Goal: Task Accomplishment & Management: Manage account settings

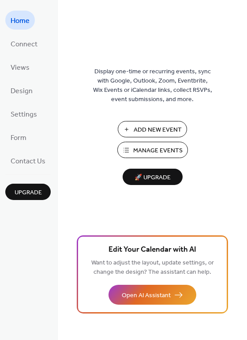
click at [140, 152] on span "Manage Events" at bounding box center [157, 150] width 49 height 9
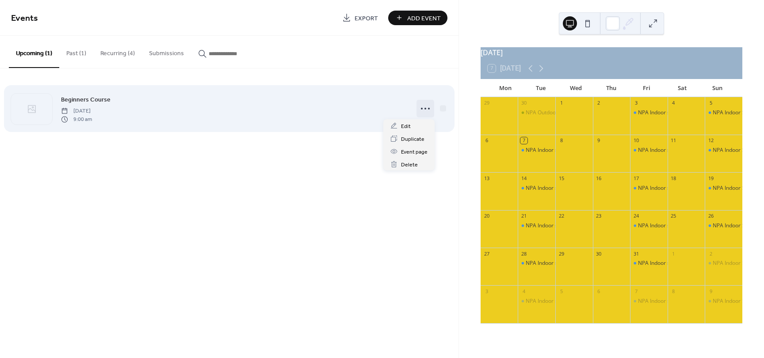
click at [425, 111] on icon at bounding box center [425, 109] width 14 height 14
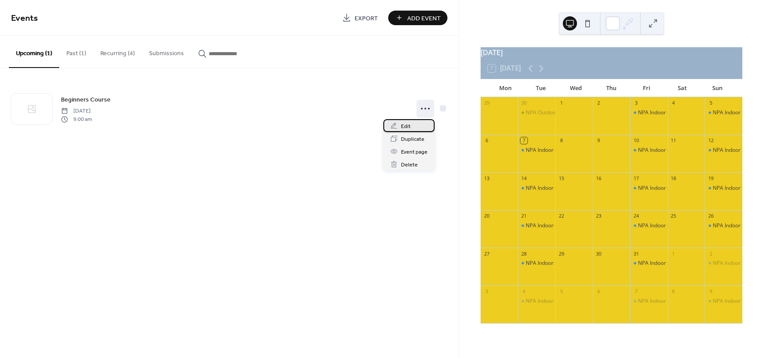
click at [412, 125] on div "Edit" at bounding box center [408, 125] width 51 height 13
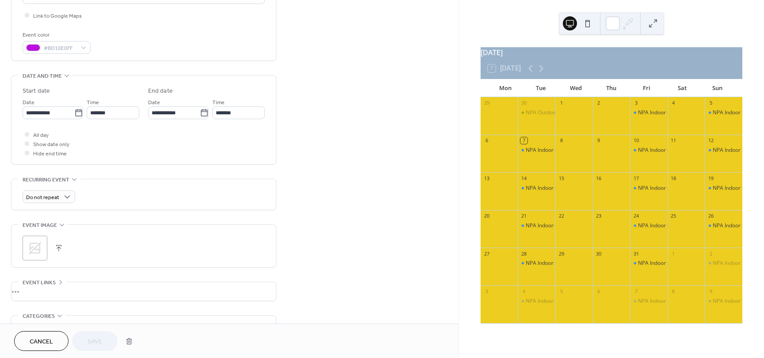
scroll to position [302, 0]
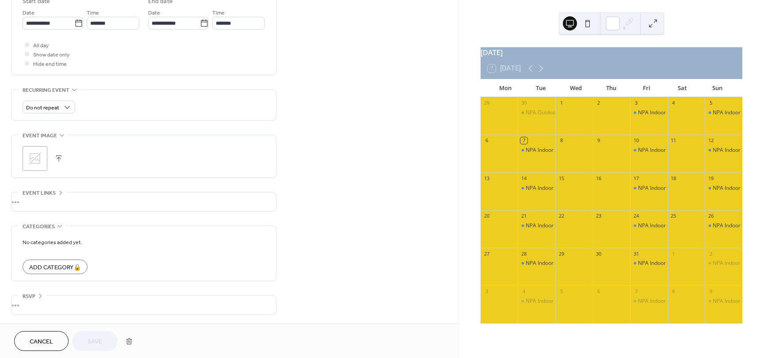
click at [651, 30] on button at bounding box center [653, 23] width 14 height 14
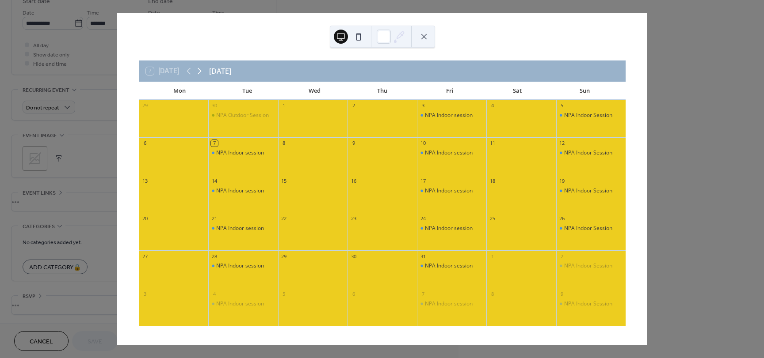
click at [198, 73] on icon at bounding box center [199, 71] width 11 height 11
click at [585, 236] on div "NPA Indoor Session" at bounding box center [588, 237] width 48 height 8
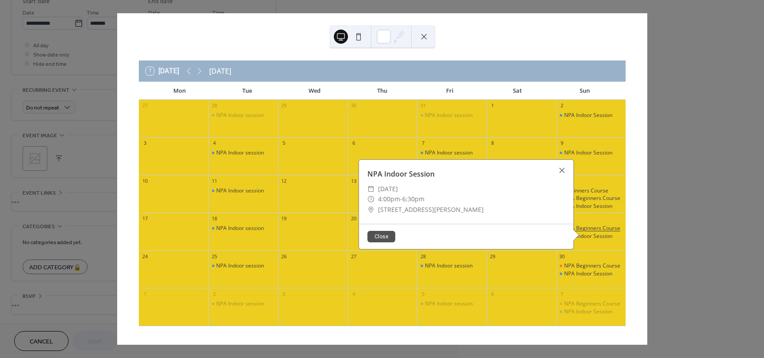
click at [585, 227] on div "NPA Beginners Course" at bounding box center [592, 229] width 56 height 8
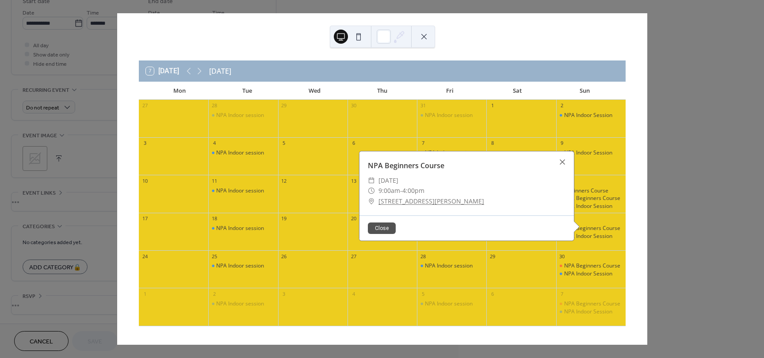
click at [375, 227] on button "Close" at bounding box center [382, 228] width 28 height 11
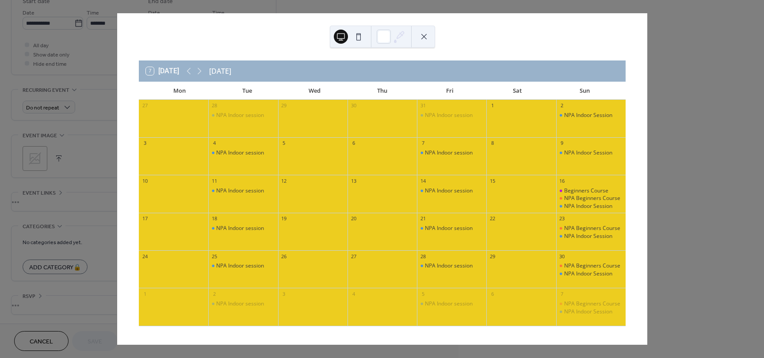
click at [425, 41] on button at bounding box center [424, 37] width 14 height 14
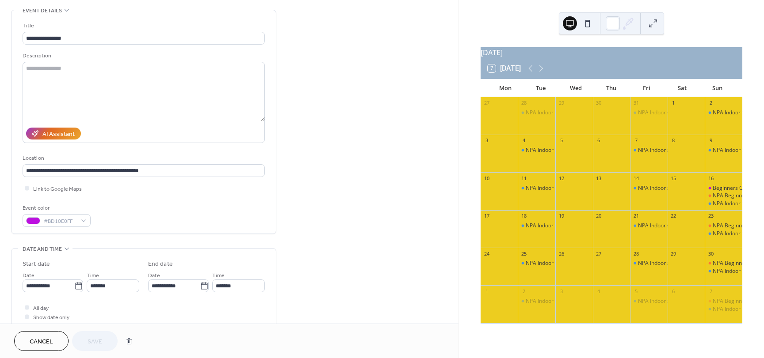
scroll to position [0, 0]
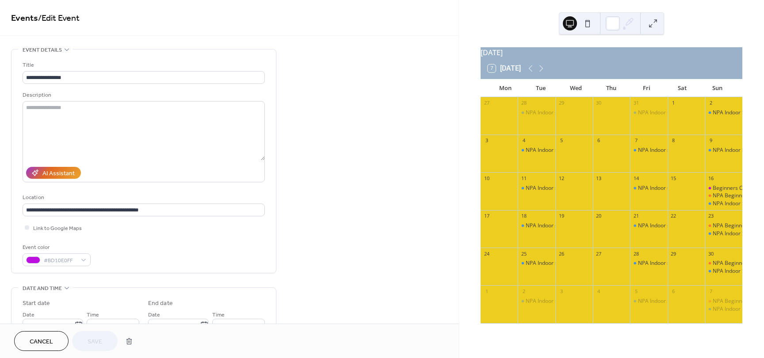
click at [41, 338] on span "Cancel" at bounding box center [41, 342] width 23 height 9
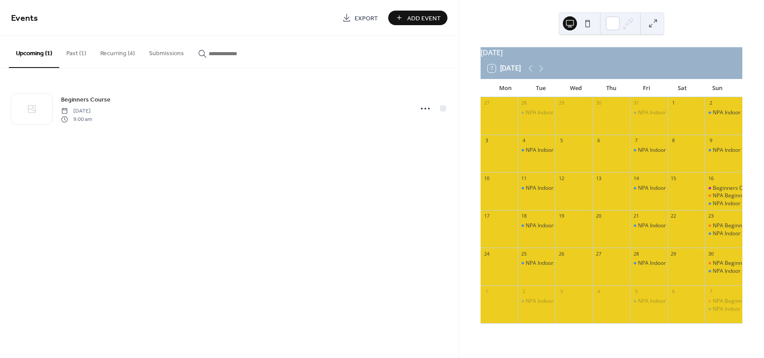
click at [77, 58] on button "Past (1)" at bounding box center [76, 51] width 34 height 31
click at [113, 57] on button "Recurring (4)" at bounding box center [117, 51] width 49 height 31
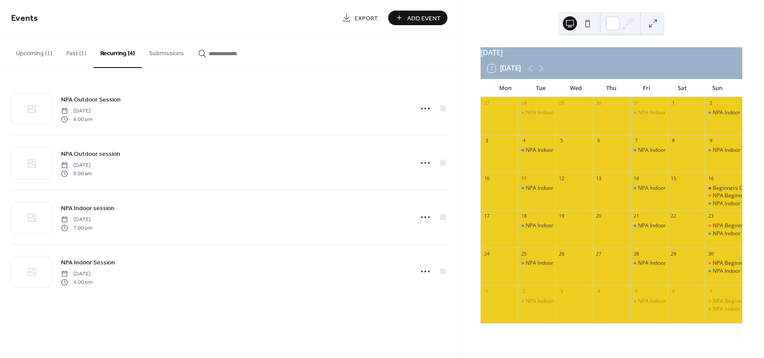
click at [47, 57] on button "Upcoming (1)" at bounding box center [34, 51] width 50 height 31
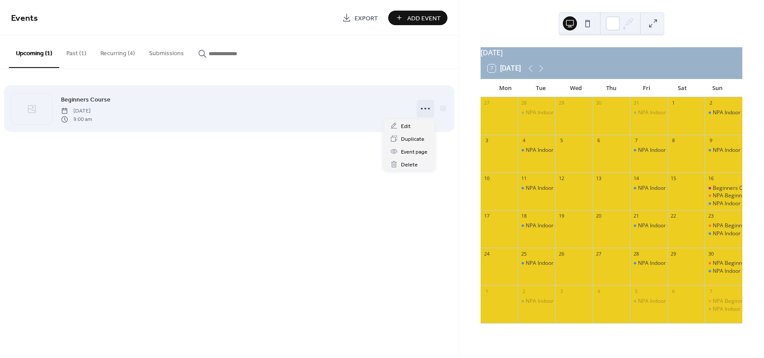
click at [426, 110] on icon at bounding box center [425, 109] width 14 height 14
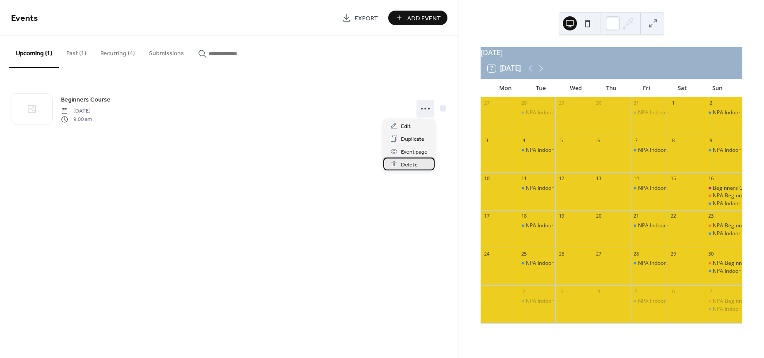
click at [412, 167] on span "Delete" at bounding box center [409, 164] width 17 height 9
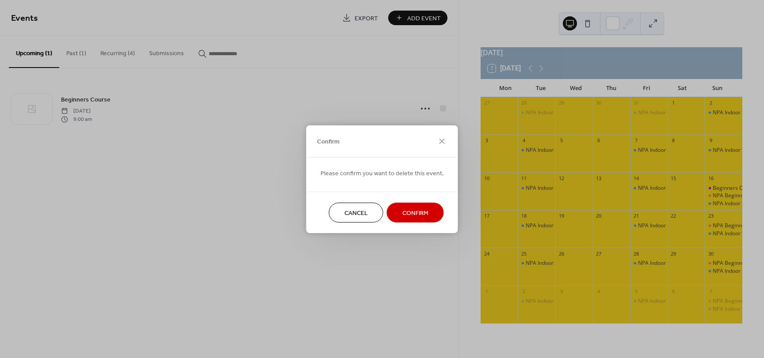
click at [402, 209] on span "Confirm" at bounding box center [415, 213] width 26 height 9
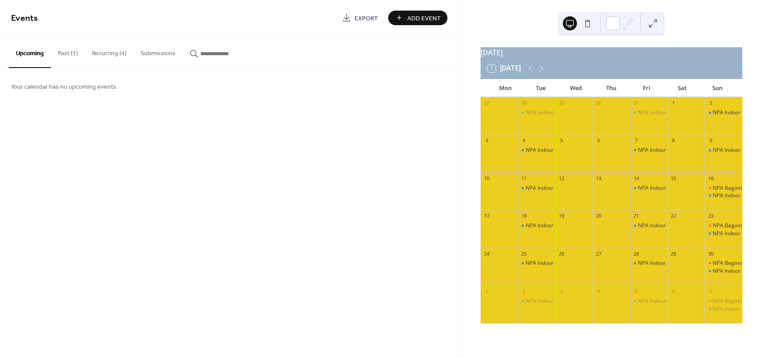
click at [437, 23] on span "Add Event" at bounding box center [424, 18] width 34 height 9
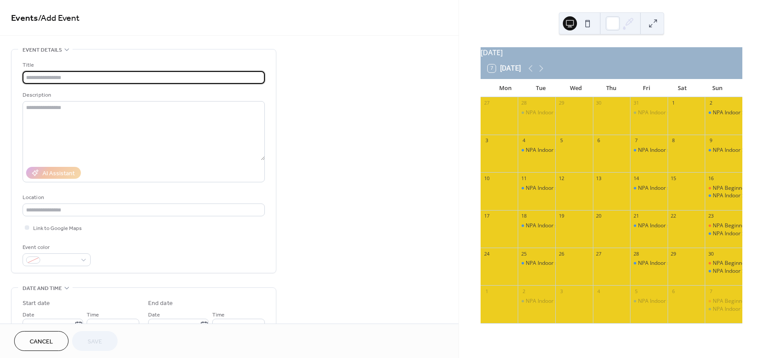
click at [146, 80] on input "text" at bounding box center [144, 77] width 242 height 13
type input "**********"
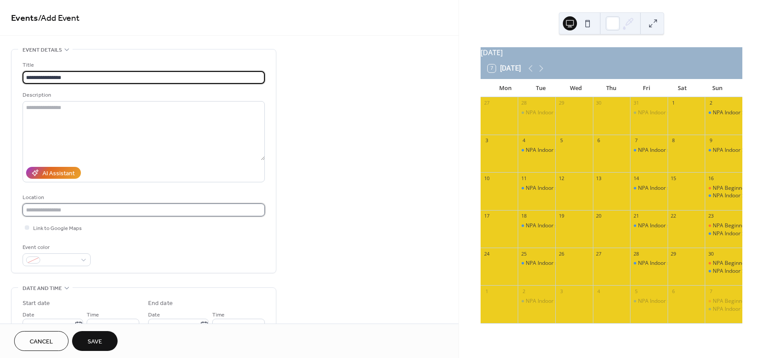
click at [68, 212] on input "text" at bounding box center [144, 210] width 242 height 13
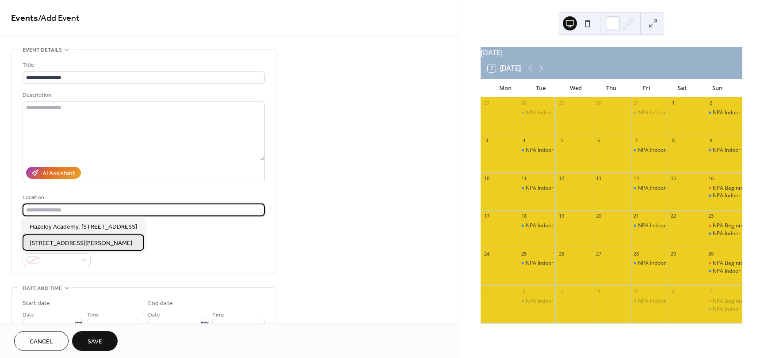
click at [73, 247] on span "Millmead Hall, Haversham road, Wolverton, MK12 5TN" at bounding box center [81, 243] width 103 height 9
type input "**********"
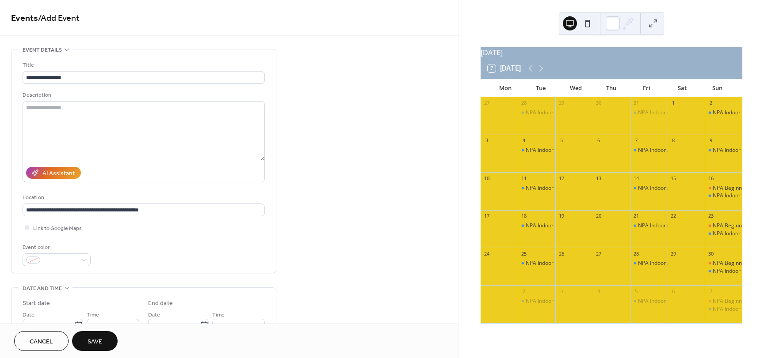
scroll to position [99, 0]
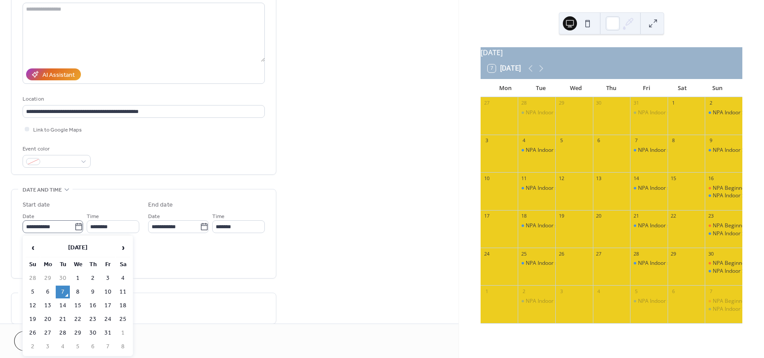
click at [74, 227] on icon at bounding box center [78, 227] width 9 height 9
click at [72, 227] on input "**********" at bounding box center [49, 226] width 52 height 13
click at [122, 247] on span "›" at bounding box center [122, 248] width 13 height 18
click at [34, 315] on td "16" at bounding box center [33, 319] width 14 height 13
type input "**********"
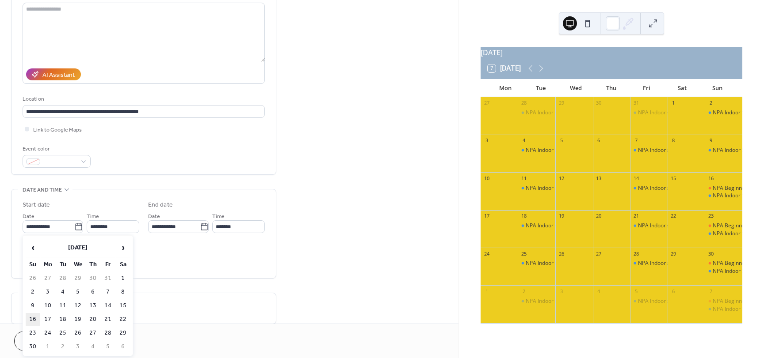
type input "**********"
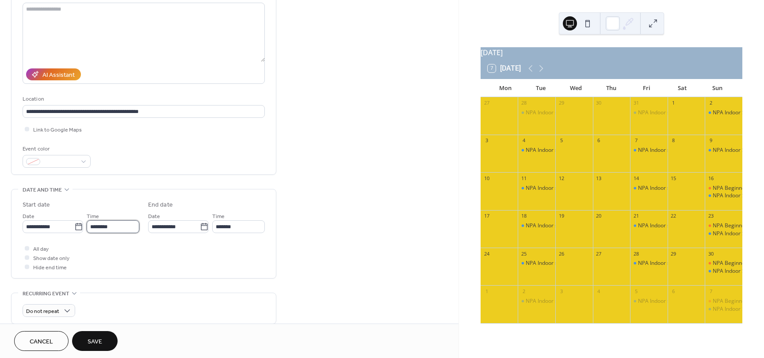
click at [120, 223] on input "********" at bounding box center [113, 226] width 53 height 13
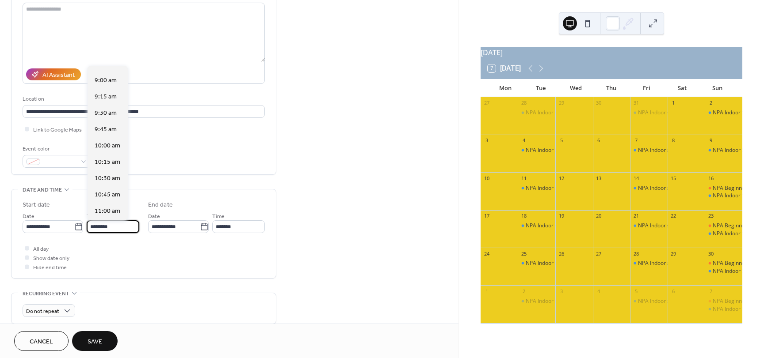
scroll to position [582, 0]
click at [106, 77] on span "9:00 am" at bounding box center [106, 80] width 22 height 9
type input "*******"
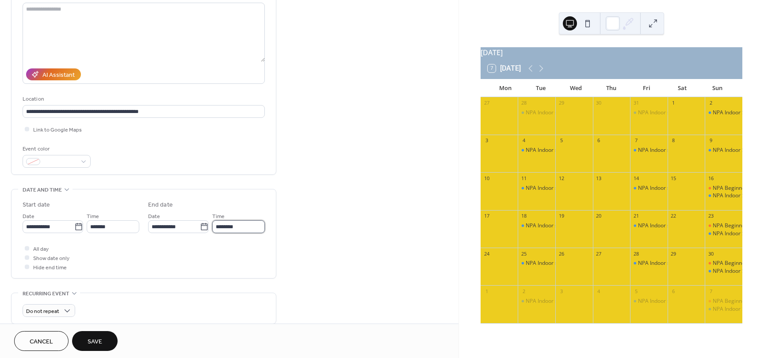
click at [232, 227] on input "********" at bounding box center [238, 226] width 53 height 13
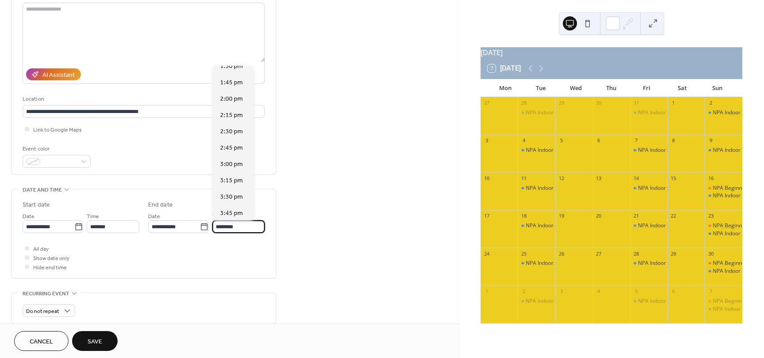
scroll to position [328, 0]
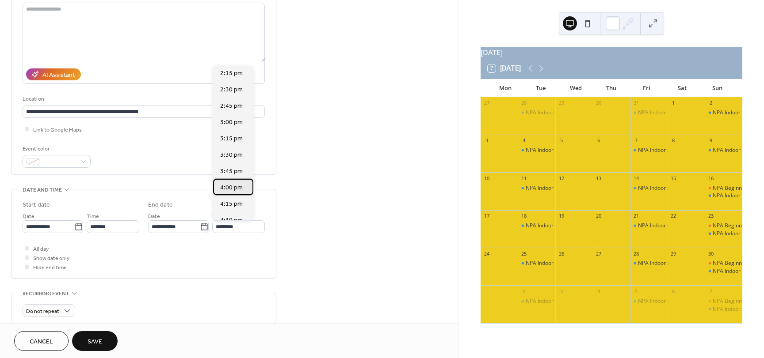
click at [232, 188] on span "4:00 pm" at bounding box center [231, 187] width 23 height 9
type input "*******"
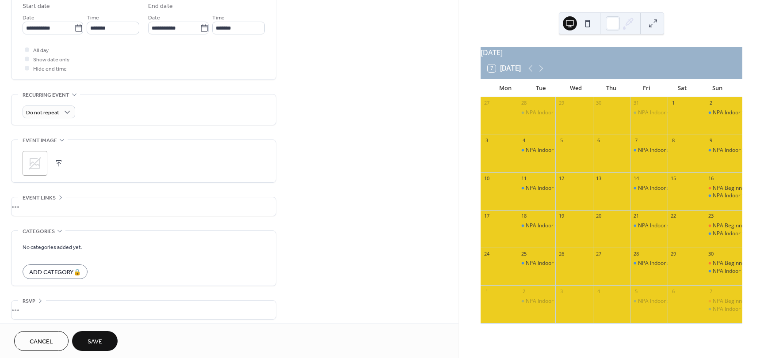
scroll to position [302, 0]
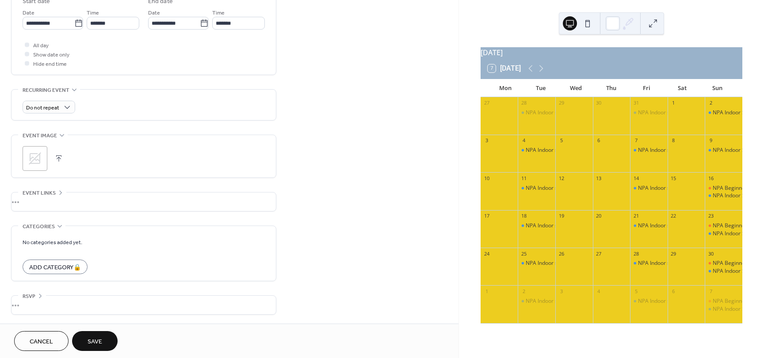
click at [75, 255] on form "No categories added yet. Add Category 🔒" at bounding box center [144, 255] width 242 height 37
click at [84, 345] on button "Save" at bounding box center [95, 341] width 46 height 20
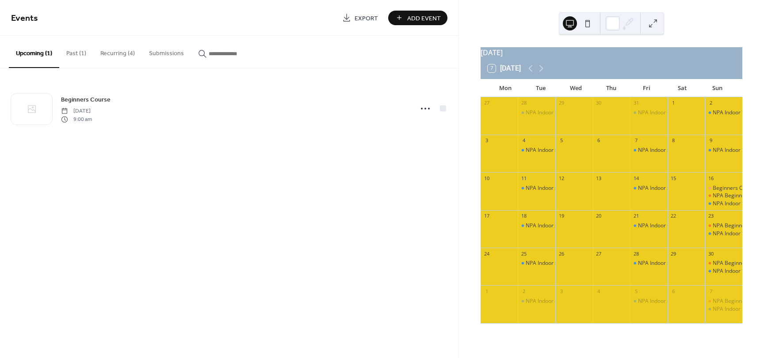
click at [69, 49] on button "Past (1)" at bounding box center [76, 51] width 34 height 31
click at [125, 48] on button "Recurring (4)" at bounding box center [117, 51] width 49 height 31
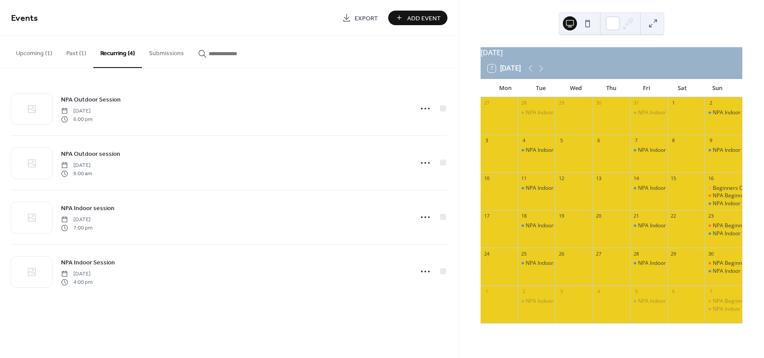
click at [81, 54] on button "Past (1)" at bounding box center [76, 51] width 34 height 31
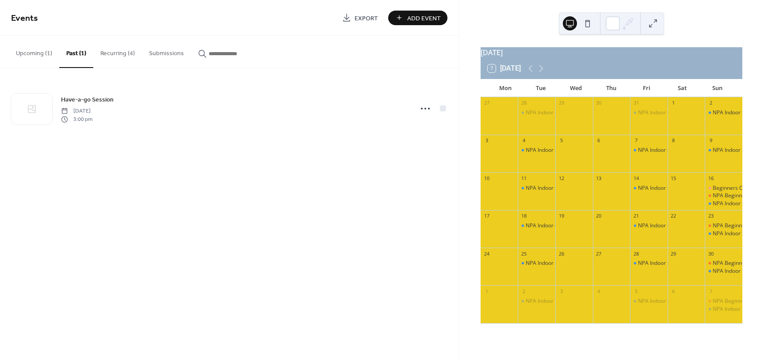
click at [123, 55] on button "Recurring (4)" at bounding box center [117, 51] width 49 height 31
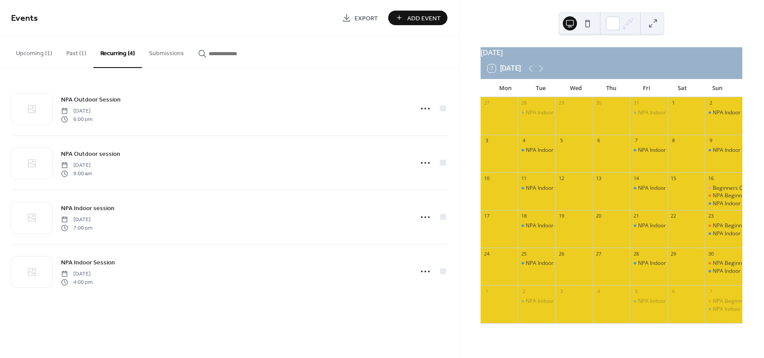
click at [154, 57] on button "Submissions" at bounding box center [166, 51] width 49 height 31
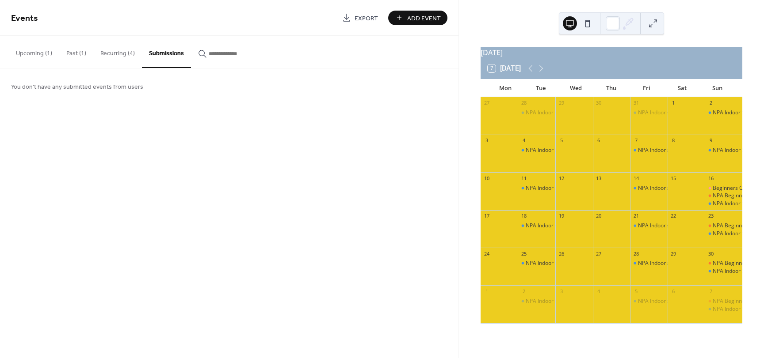
click at [217, 60] on button "button" at bounding box center [230, 51] width 78 height 31
